Goal: Task Accomplishment & Management: Manage account settings

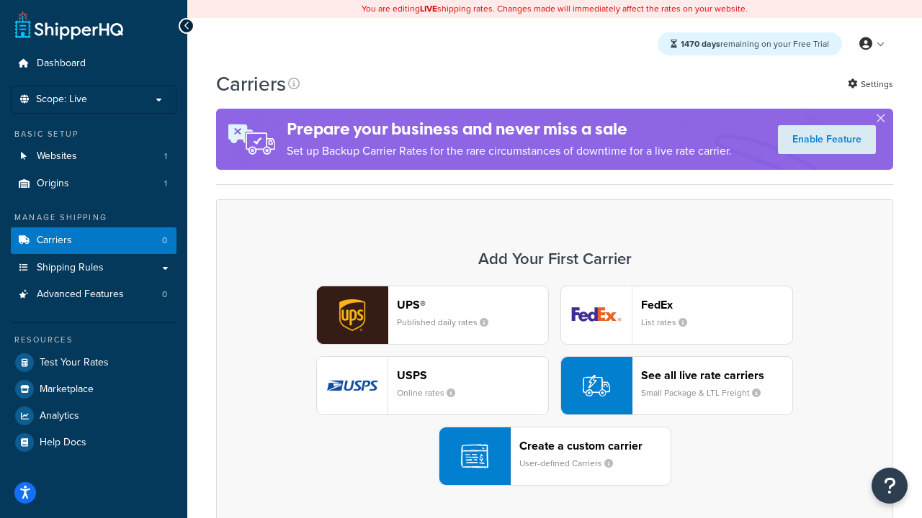
click at [554, 386] on div "UPS® Published daily rates FedEx List rates USPS Online rates See all live rate…" at bounding box center [554, 386] width 647 height 200
click at [716, 305] on header "FedEx" at bounding box center [716, 305] width 151 height 14
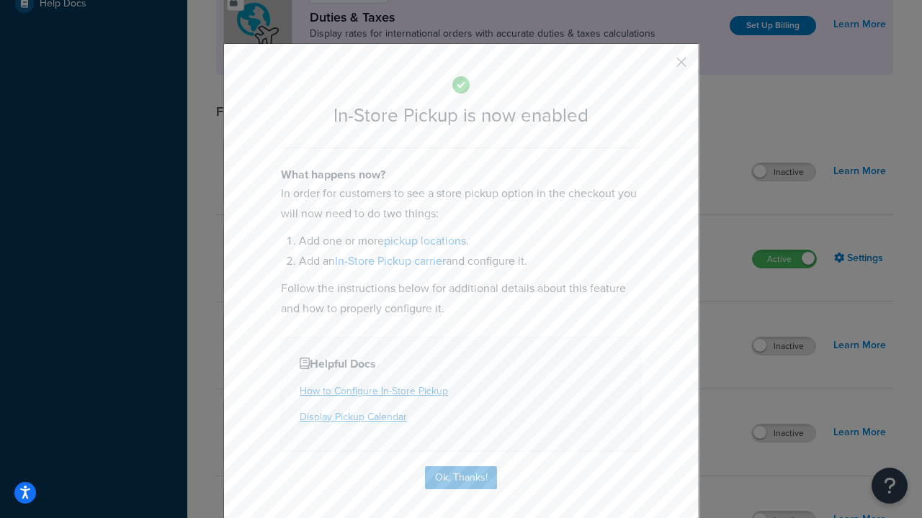
click at [660, 67] on button "button" at bounding box center [660, 68] width 4 height 4
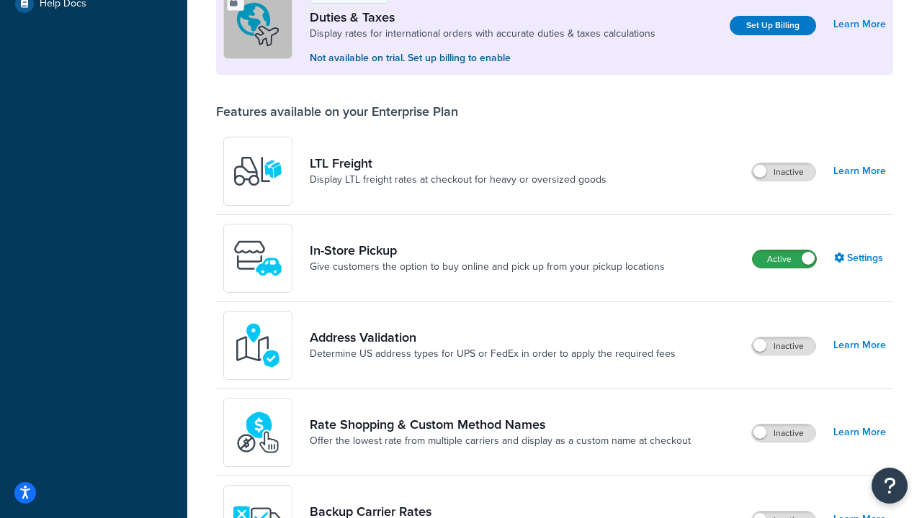
scroll to position [439, 0]
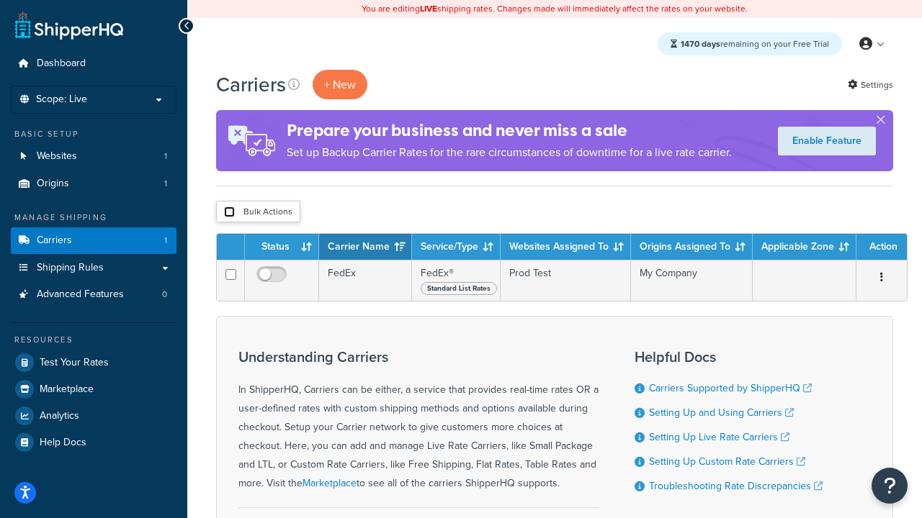
click at [229, 212] on input "checkbox" at bounding box center [229, 212] width 11 height 11
checkbox input "true"
click at [0, 0] on button "Delete" at bounding box center [0, 0] width 0 height 0
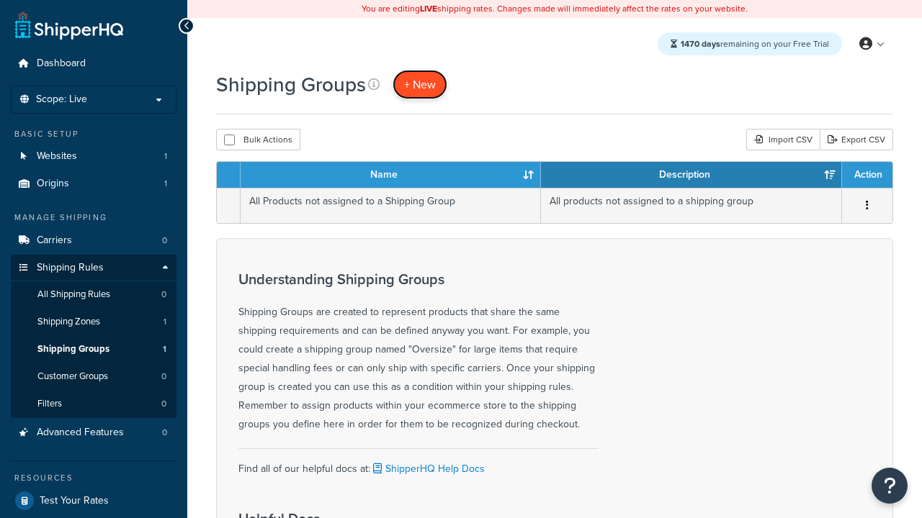
click at [420, 84] on span "+ New" at bounding box center [420, 84] width 32 height 17
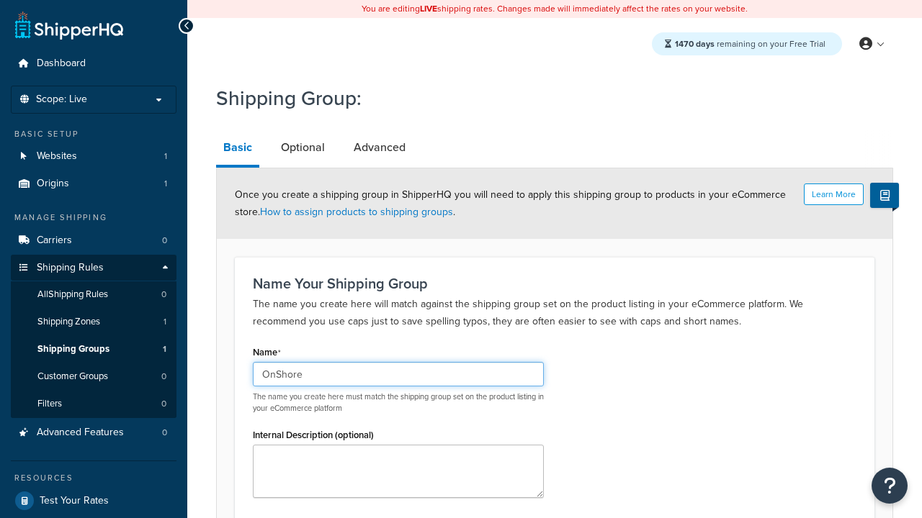
type input "OnShore"
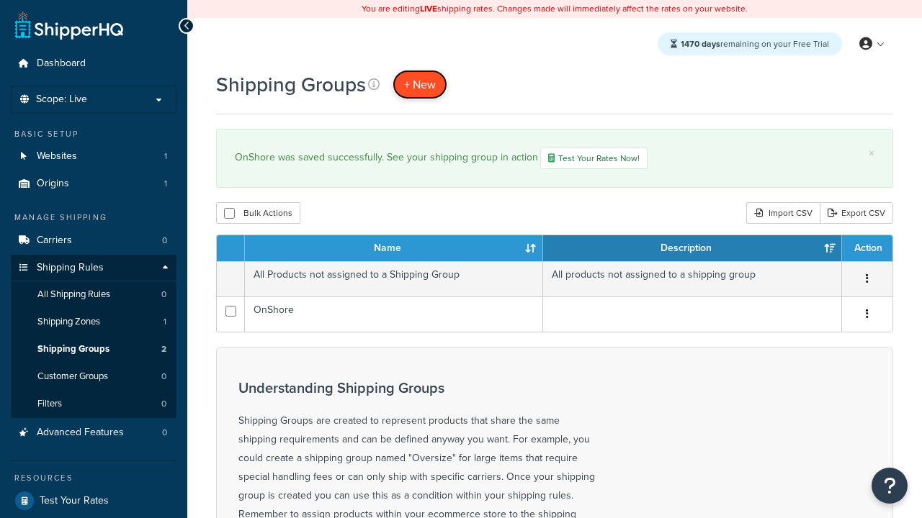
click at [420, 84] on span "+ New" at bounding box center [420, 84] width 32 height 17
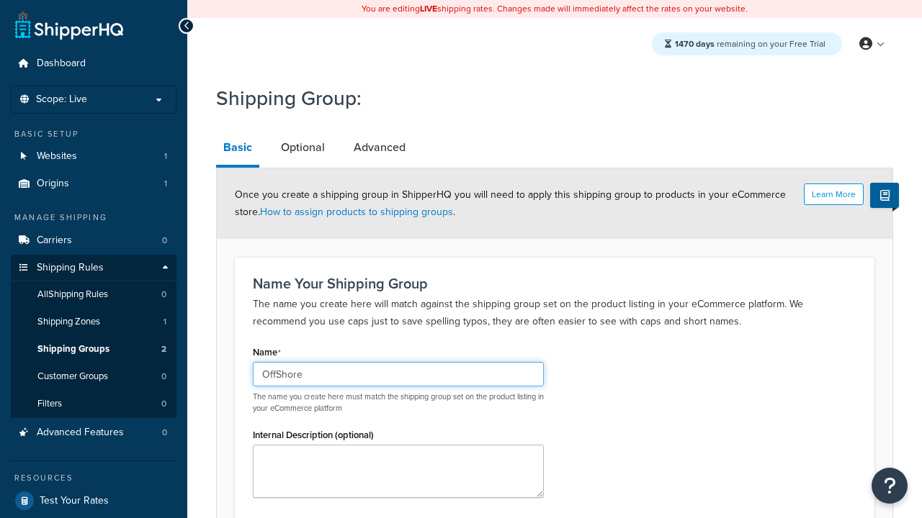
scroll to position [141, 0]
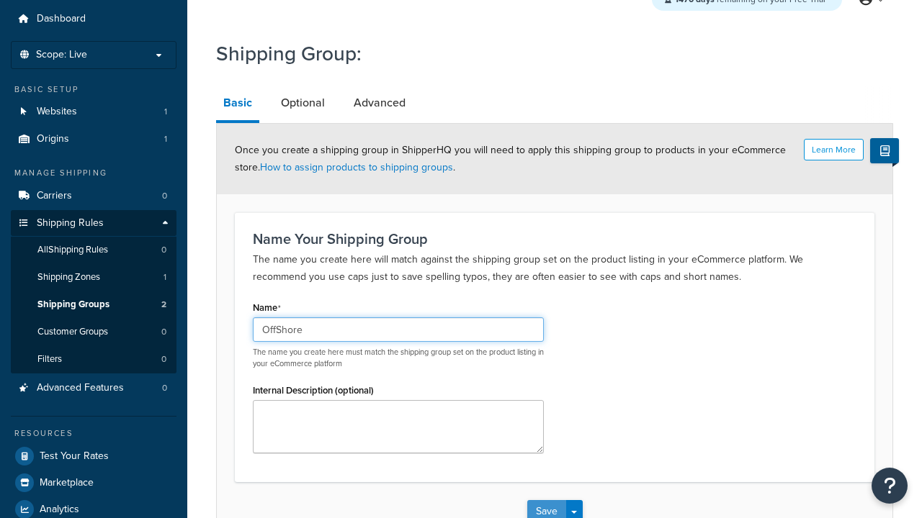
type input "OffShore"
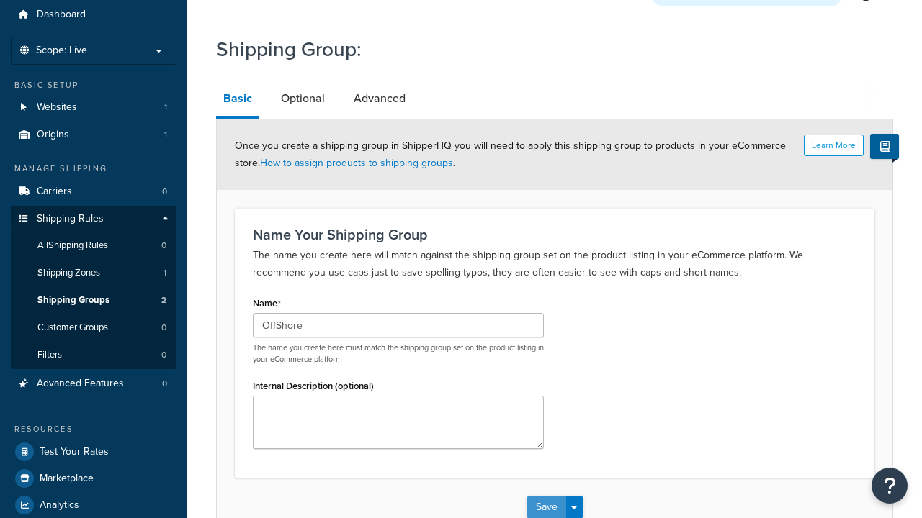
click at [546, 496] on button "Save" at bounding box center [546, 507] width 39 height 23
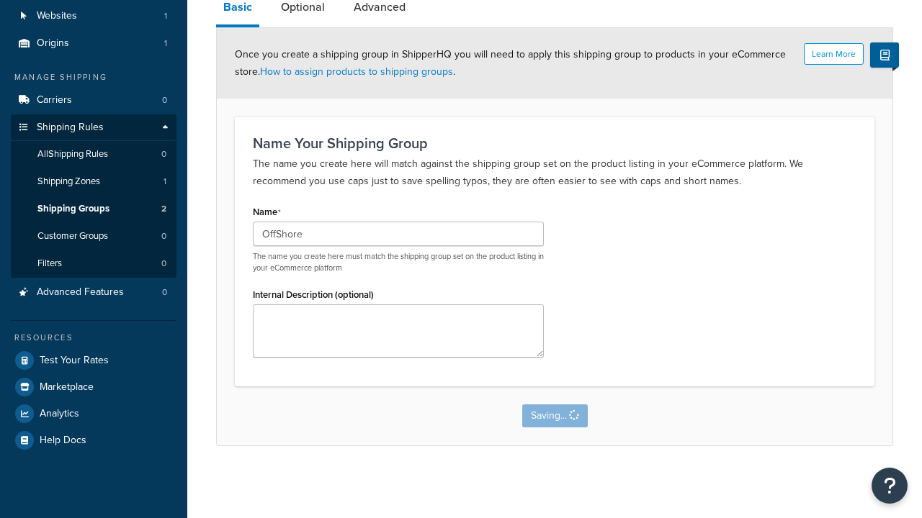
scroll to position [0, 0]
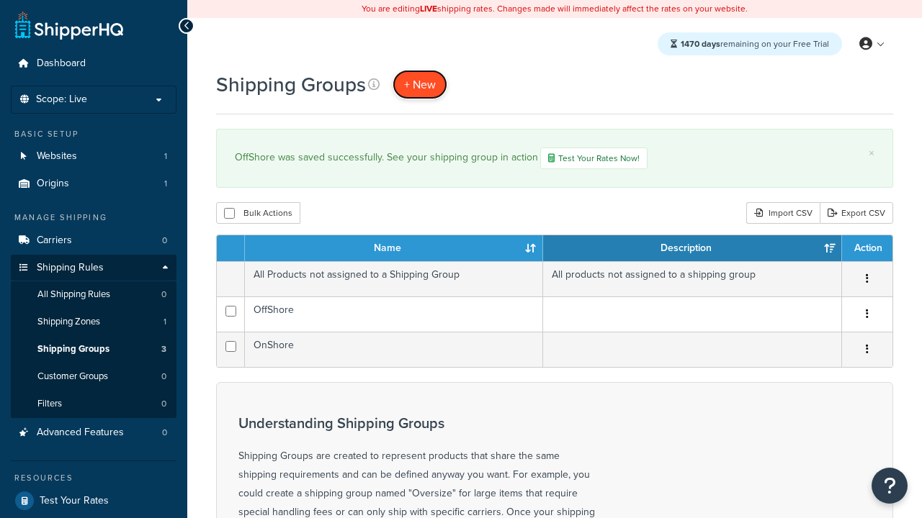
click at [420, 84] on span "+ New" at bounding box center [420, 84] width 32 height 17
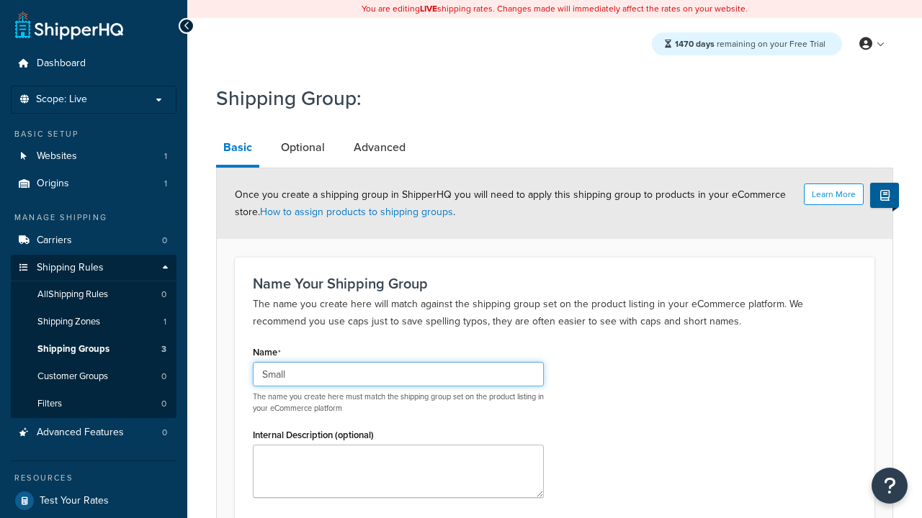
scroll to position [141, 0]
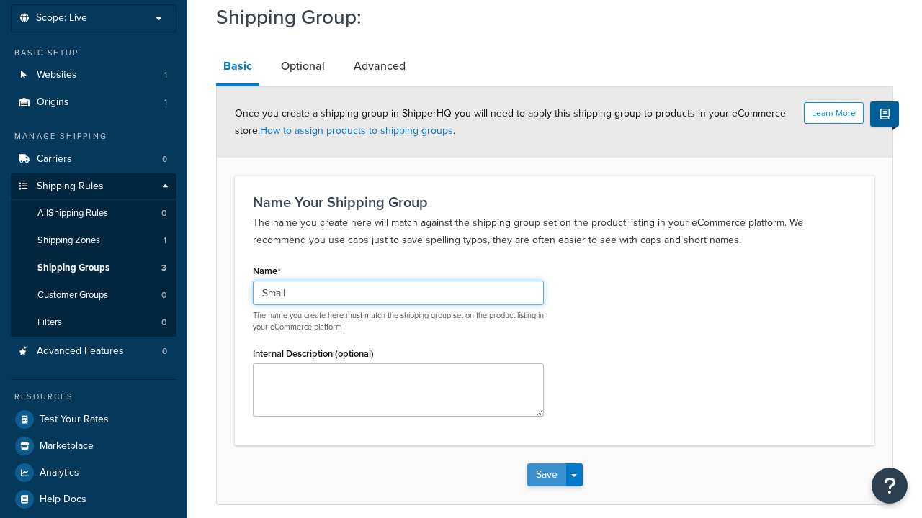
type input "Small"
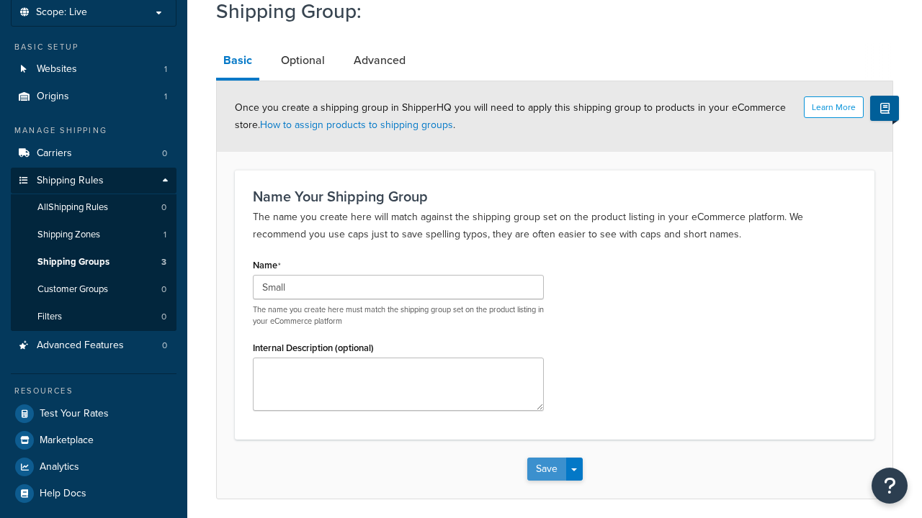
click at [546, 458] on button "Save" at bounding box center [546, 469] width 39 height 23
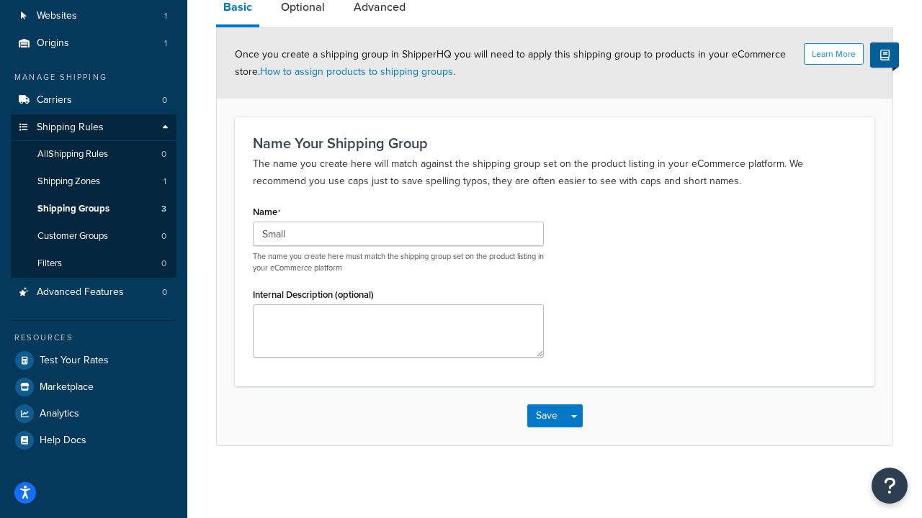
scroll to position [0, 0]
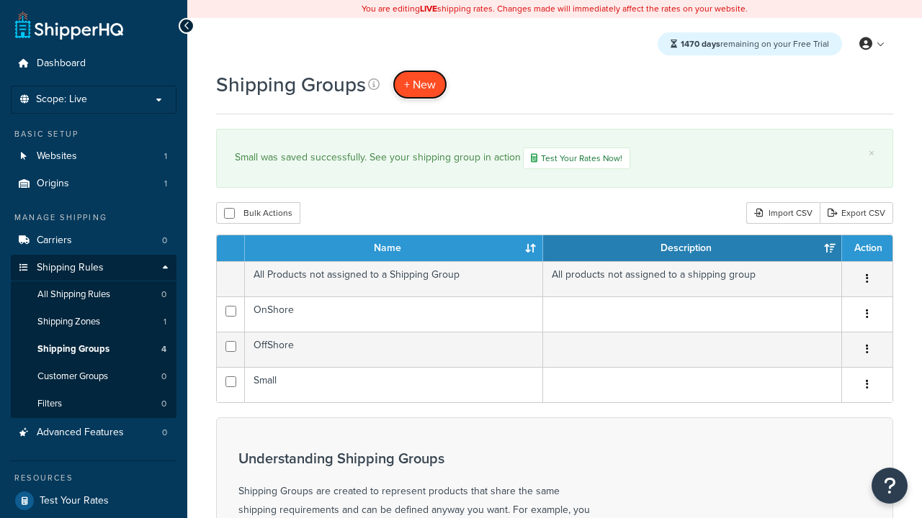
click at [420, 84] on span "+ New" at bounding box center [420, 84] width 32 height 17
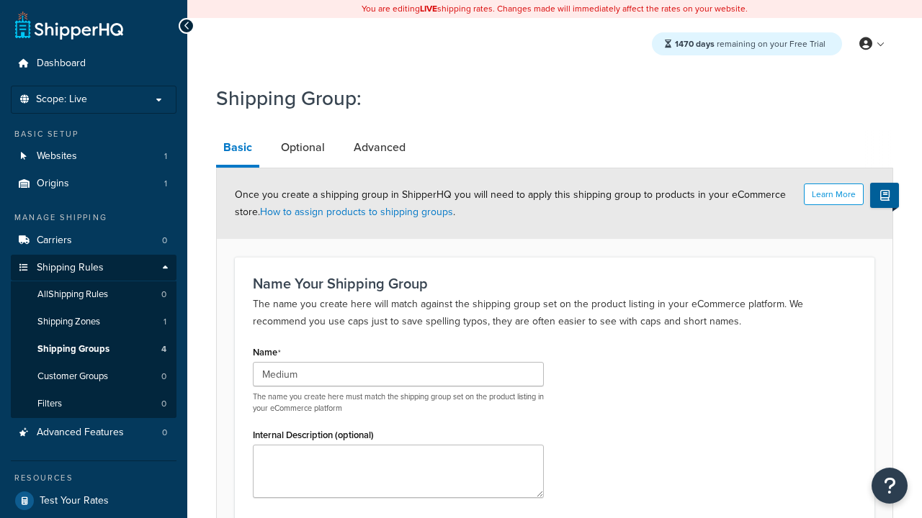
type input "Medium"
type input "Large"
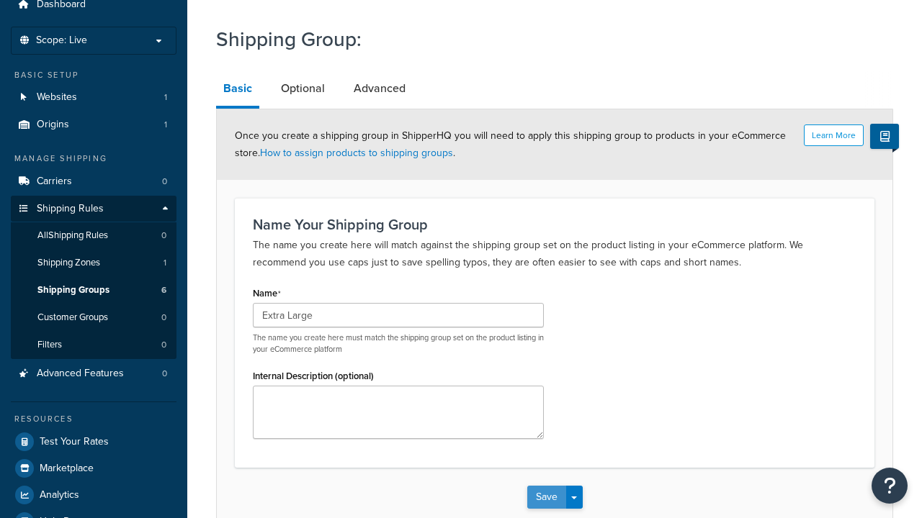
type input "Extra Large"
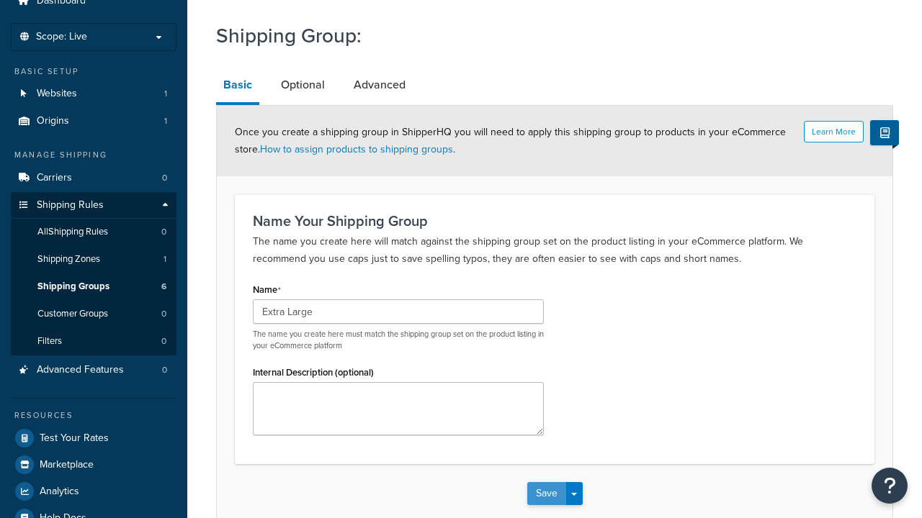
click at [546, 482] on button "Save" at bounding box center [546, 493] width 39 height 23
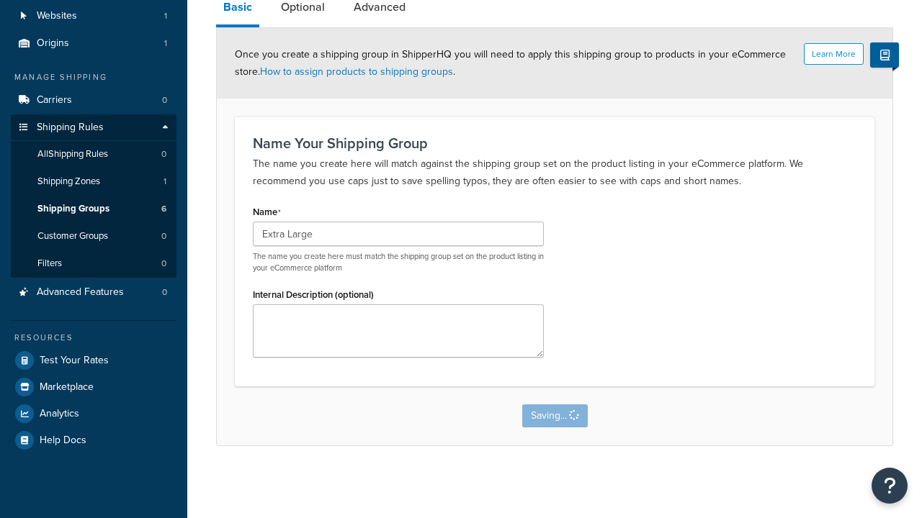
scroll to position [0, 0]
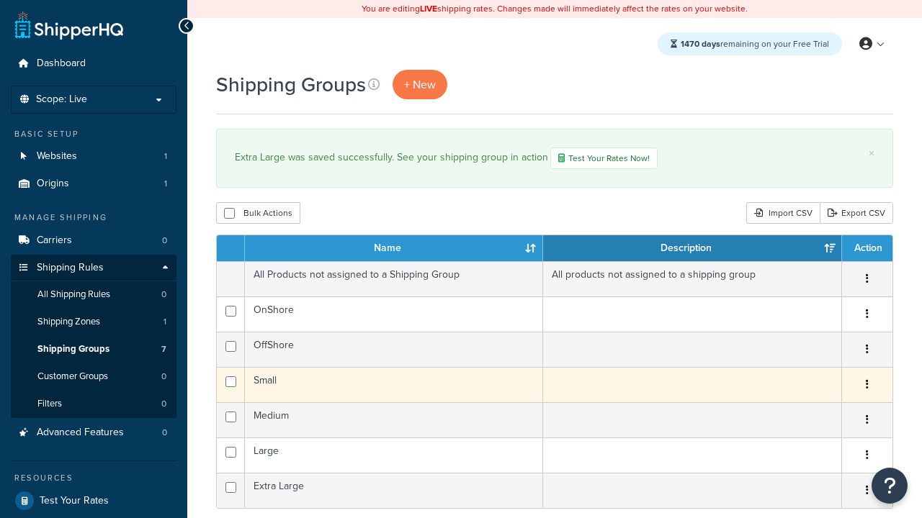
click at [866, 387] on icon "button" at bounding box center [866, 384] width 3 height 10
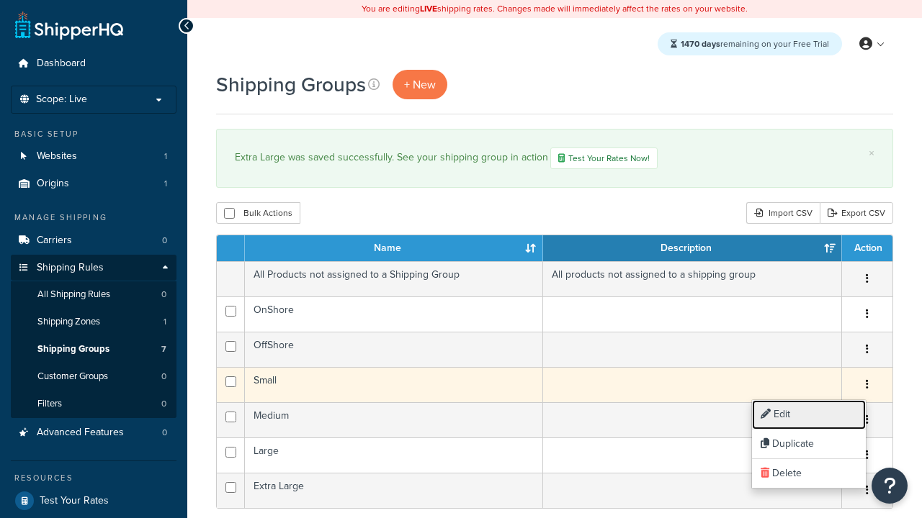
click at [808, 415] on link "Edit" at bounding box center [809, 415] width 114 height 30
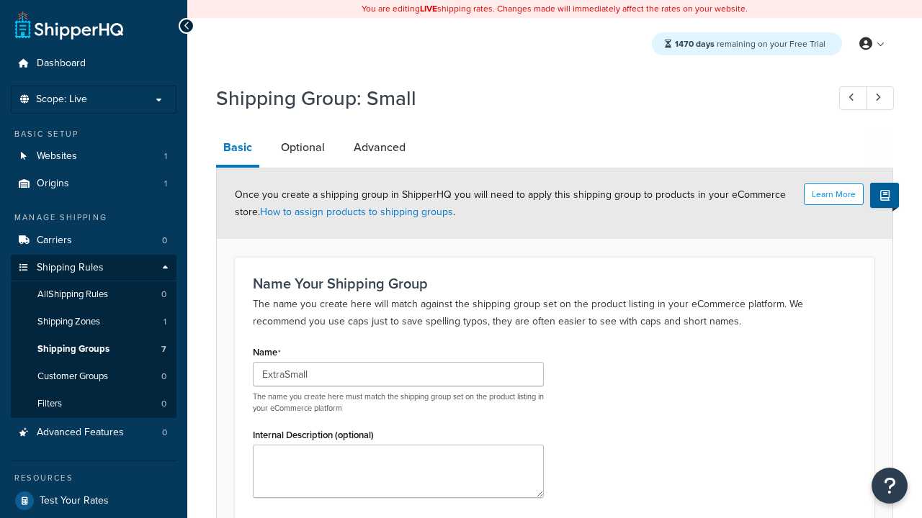
scroll to position [141, 0]
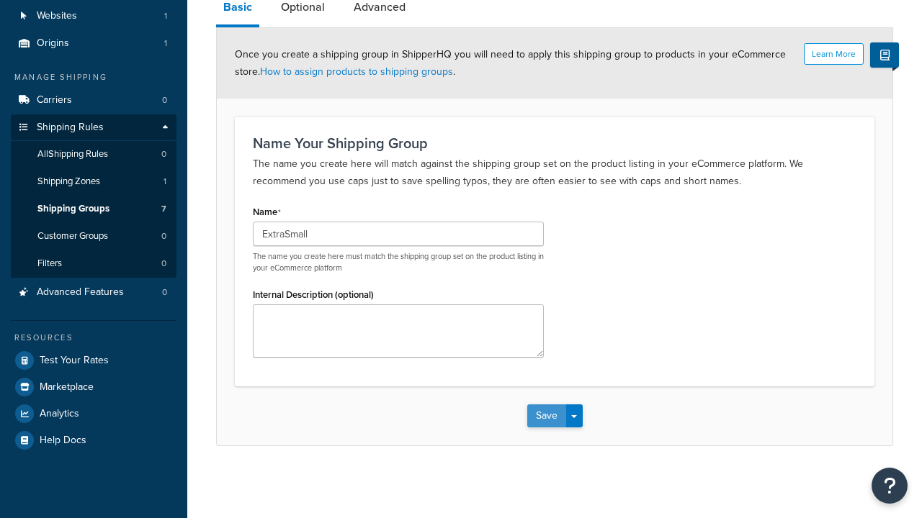
type input "ExtraSmall"
click at [546, 416] on button "Save" at bounding box center [546, 416] width 39 height 23
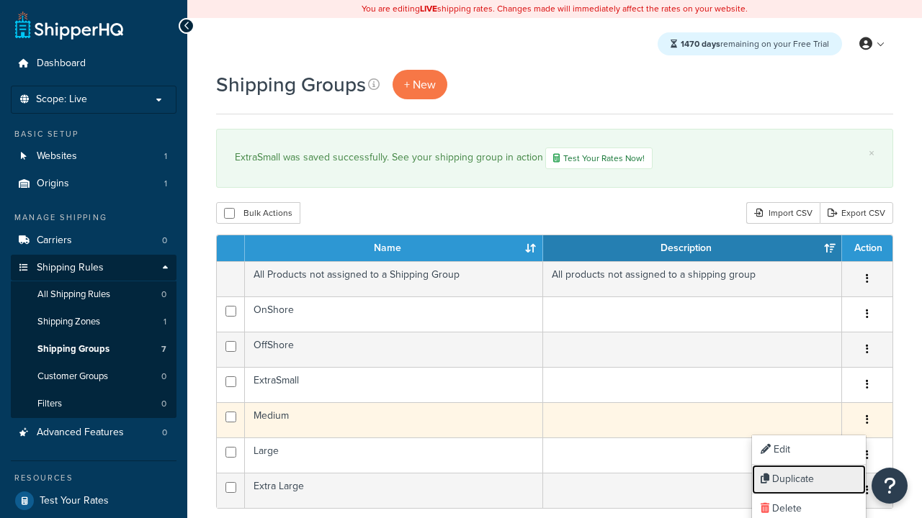
click at [808, 480] on link "Duplicate" at bounding box center [809, 480] width 114 height 30
